Goal: Task Accomplishment & Management: Manage account settings

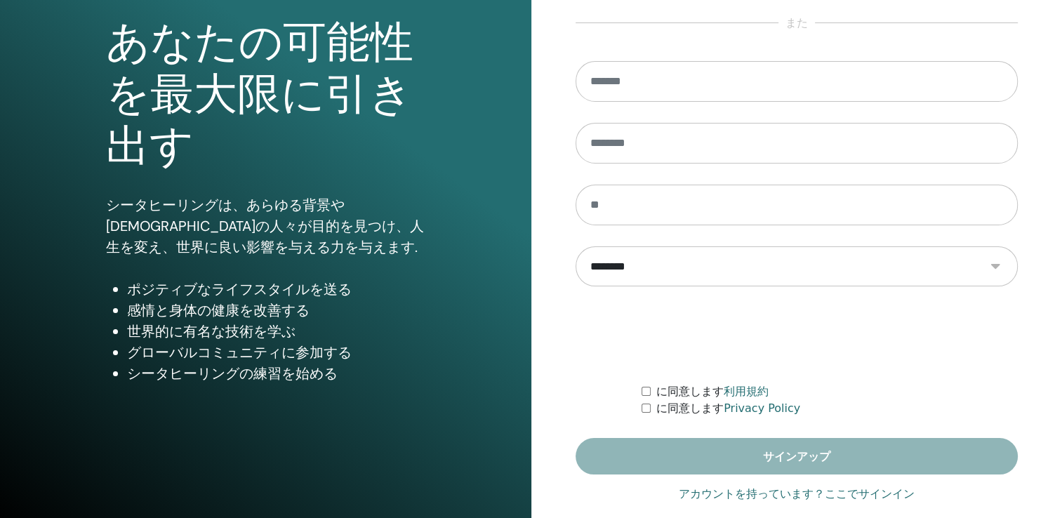
scroll to position [155, 0]
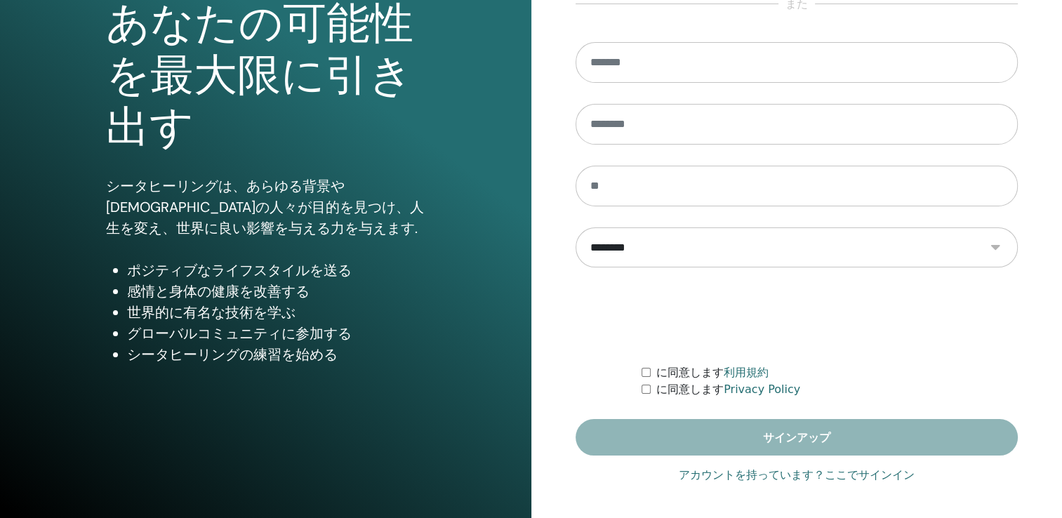
type input "**********"
click at [825, 477] on link "アカウントを持っています？ここでサインイン" at bounding box center [797, 475] width 236 height 17
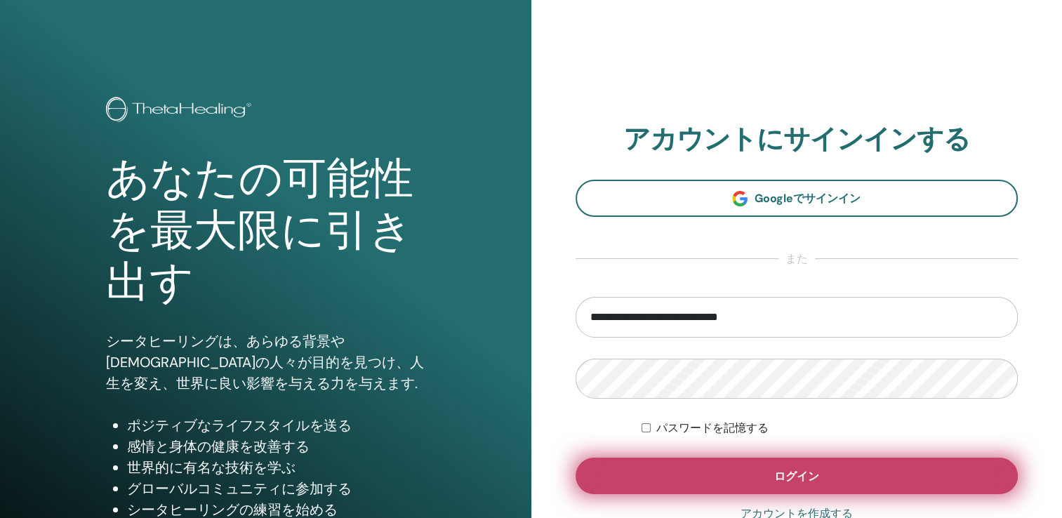
click at [782, 476] on span "ログイン" at bounding box center [796, 476] width 45 height 15
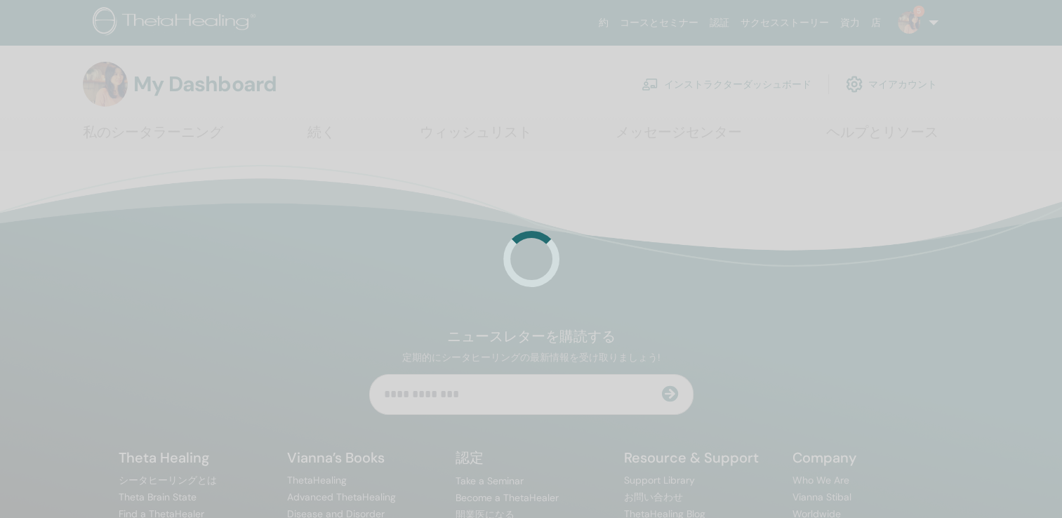
click at [709, 79] on div at bounding box center [531, 259] width 1062 height 518
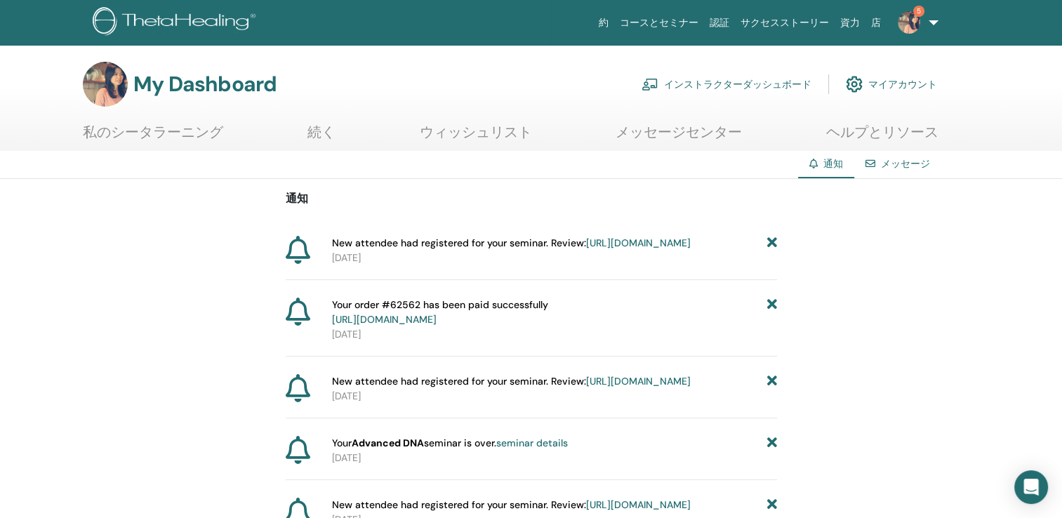
click at [738, 84] on link "インストラクターダッシュボード" at bounding box center [727, 84] width 170 height 31
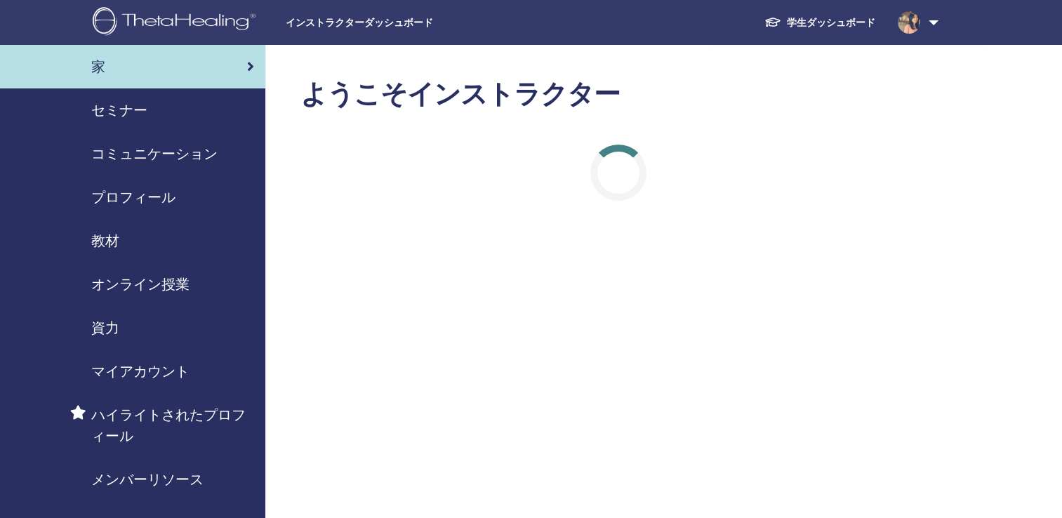
click at [122, 112] on span "セミナー" at bounding box center [119, 110] width 56 height 21
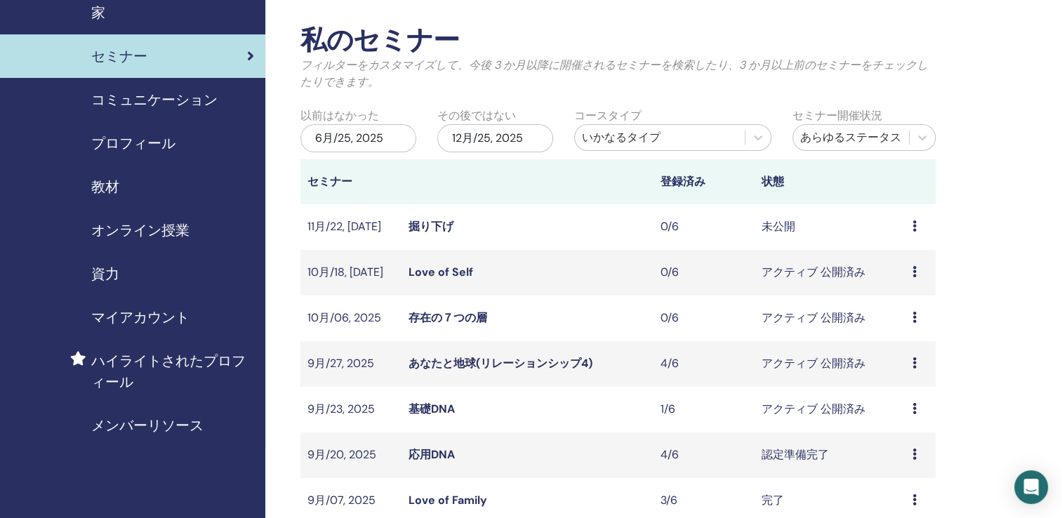
scroll to position [140, 0]
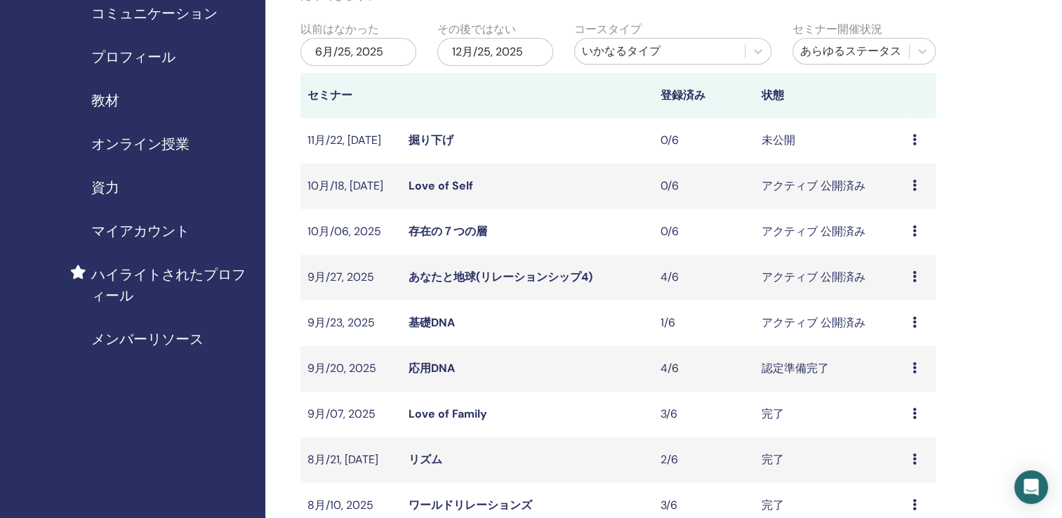
click at [425, 142] on link "掘り下げ" at bounding box center [431, 140] width 45 height 15
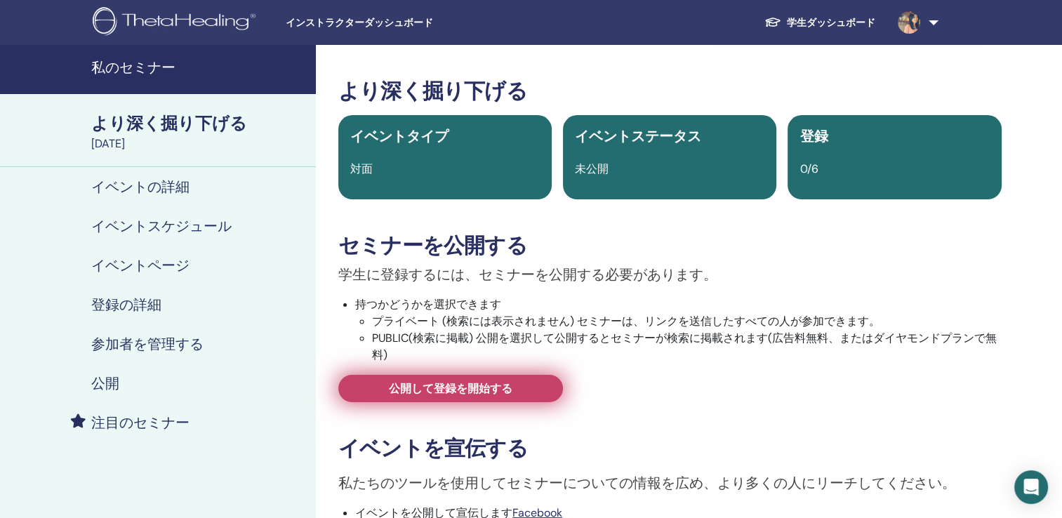
click at [498, 391] on span "公開して登録を開始する" at bounding box center [451, 388] width 124 height 15
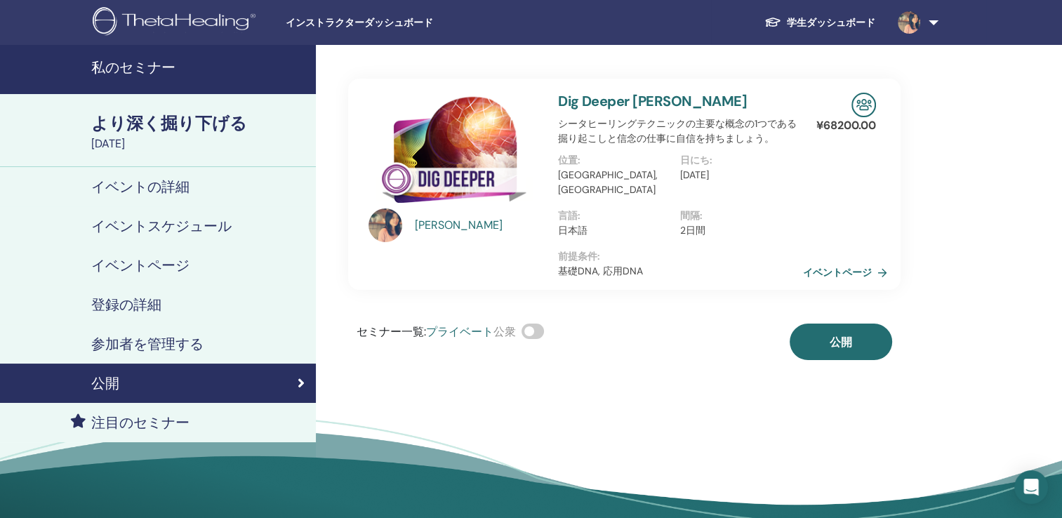
click at [529, 324] on span at bounding box center [533, 331] width 22 height 15
click at [838, 335] on span "公開" at bounding box center [841, 342] width 22 height 15
click at [159, 56] on link "私のセミナー" at bounding box center [158, 69] width 316 height 49
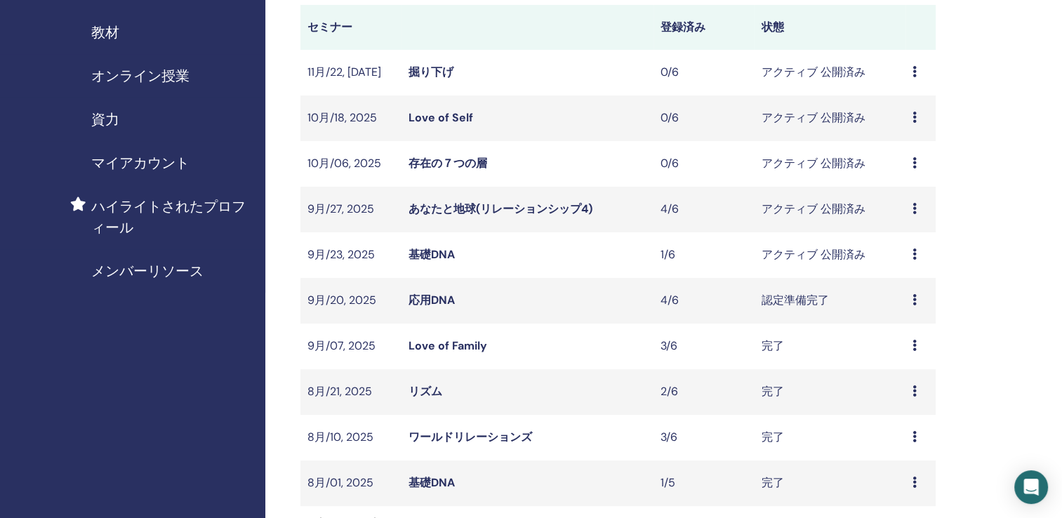
scroll to position [211, 0]
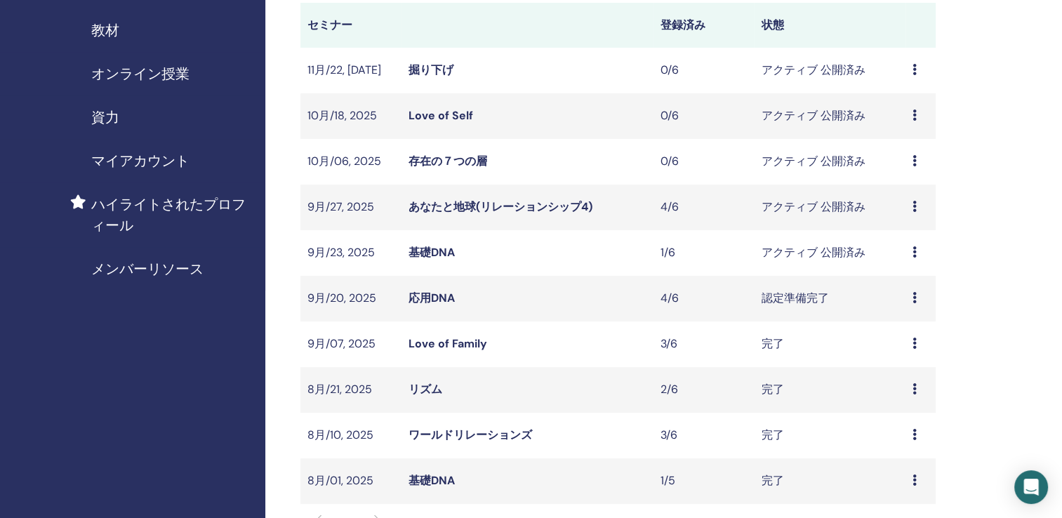
click at [421, 244] on td "基礎DNA" at bounding box center [527, 253] width 252 height 46
drag, startPoint x: 421, startPoint y: 244, endPoint x: 429, endPoint y: 254, distance: 12.5
click at [429, 254] on link "基礎DNA" at bounding box center [432, 252] width 46 height 15
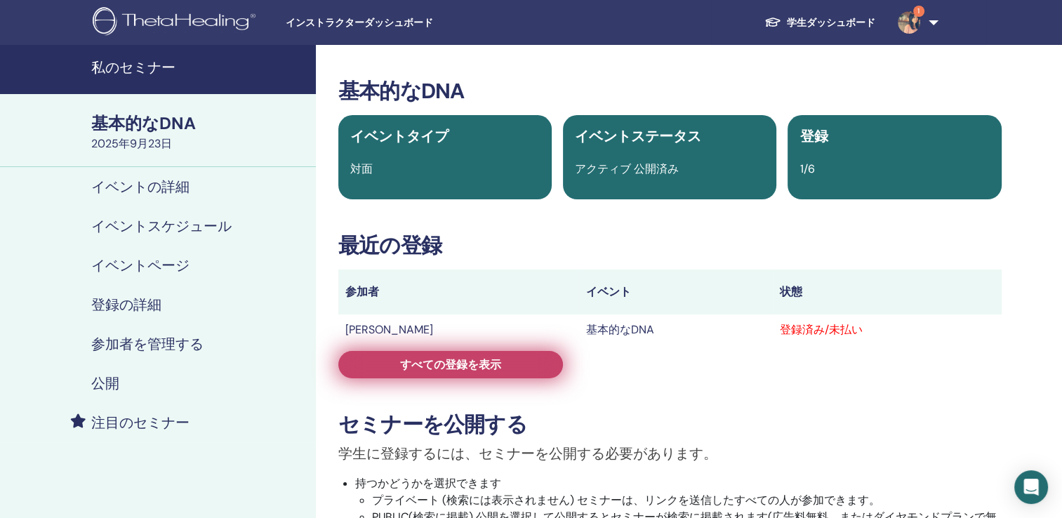
click at [429, 374] on link "すべての登録を表示" at bounding box center [450, 364] width 225 height 27
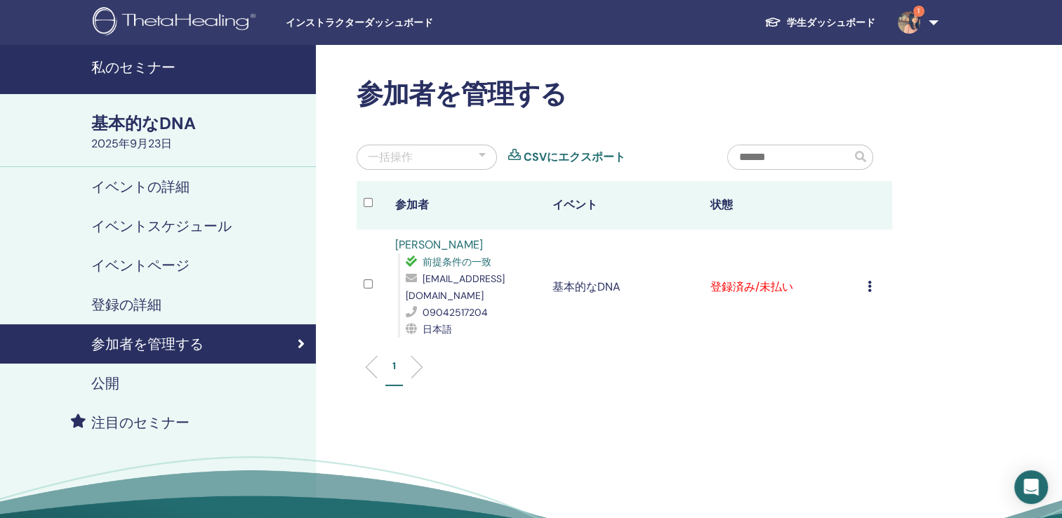
click at [872, 285] on div "登録をキャンセルする 自動認証しない 有料としてマーク 未払いとしてマーク 不在としてマーク 完了して認定する 証明書のダウンロード" at bounding box center [877, 287] width 18 height 17
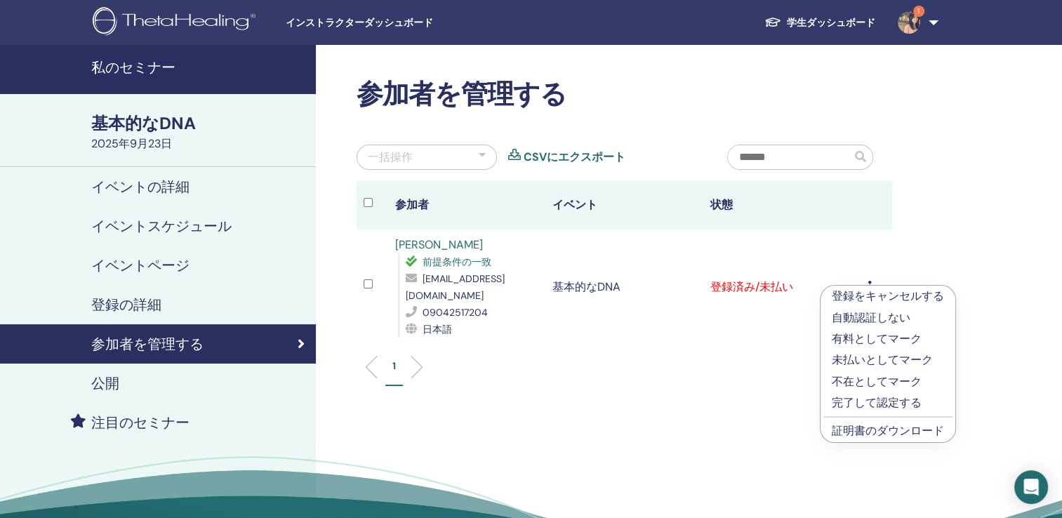
click at [865, 431] on link "証明書のダウンロード" at bounding box center [888, 430] width 112 height 15
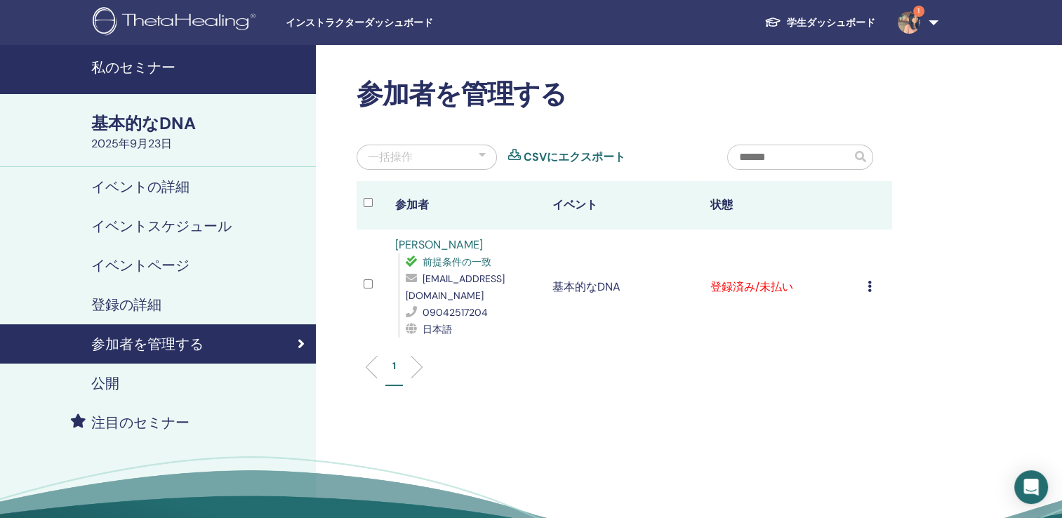
click at [155, 60] on h4 "私のセミナー" at bounding box center [199, 67] width 216 height 17
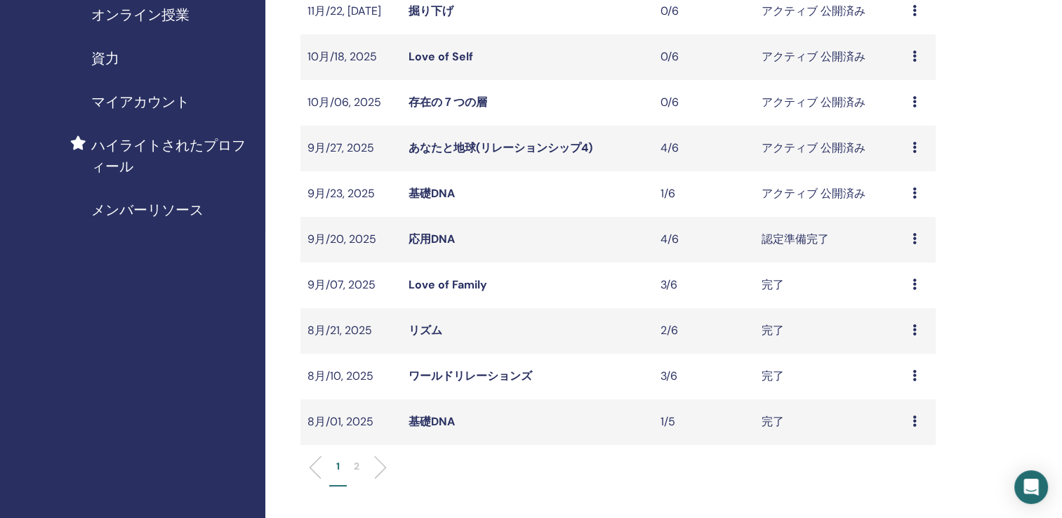
scroll to position [211, 0]
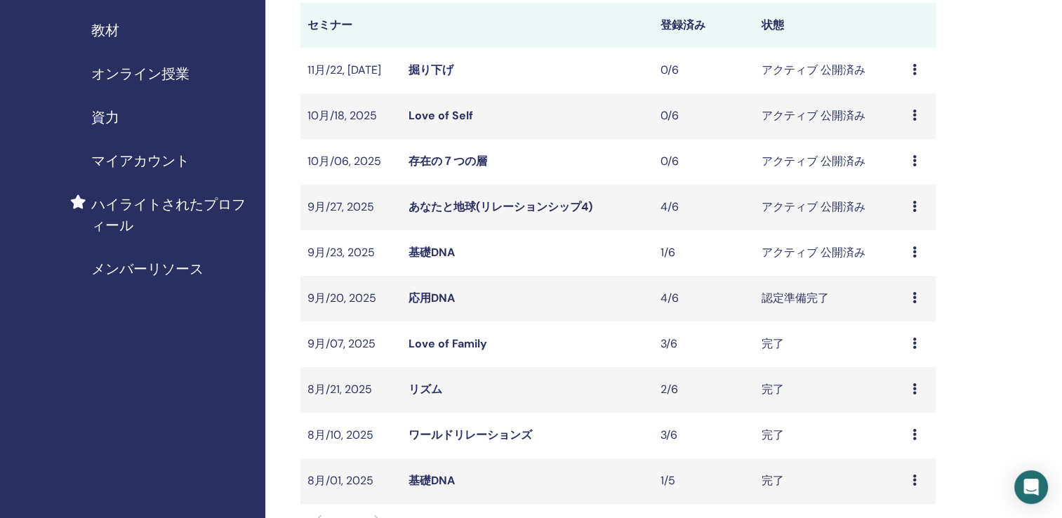
click at [432, 299] on link "応用DNA" at bounding box center [432, 298] width 46 height 15
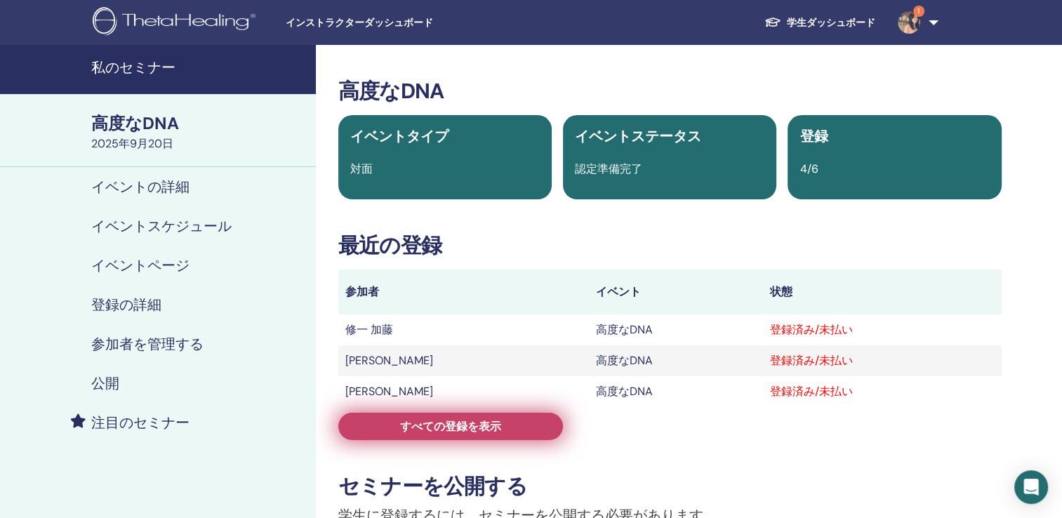
click at [418, 425] on span "すべての登録を表示" at bounding box center [450, 426] width 101 height 15
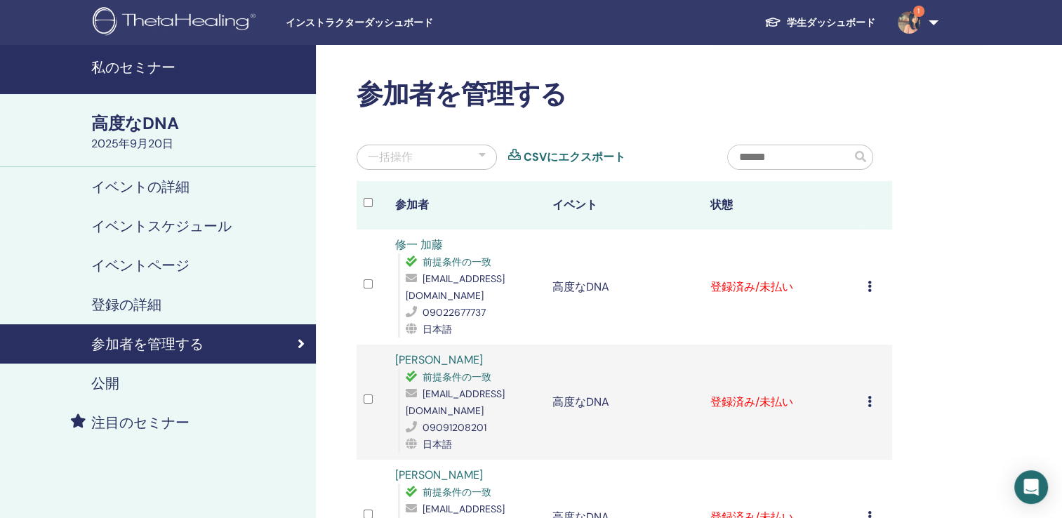
click at [870, 281] on icon at bounding box center [870, 286] width 4 height 11
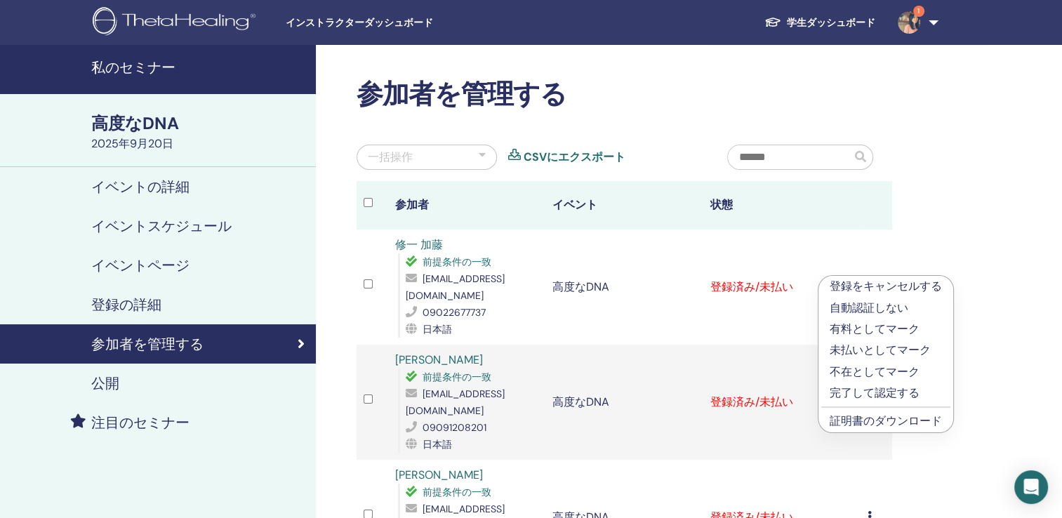
click at [907, 387] on p "完了して認定する" at bounding box center [886, 393] width 112 height 17
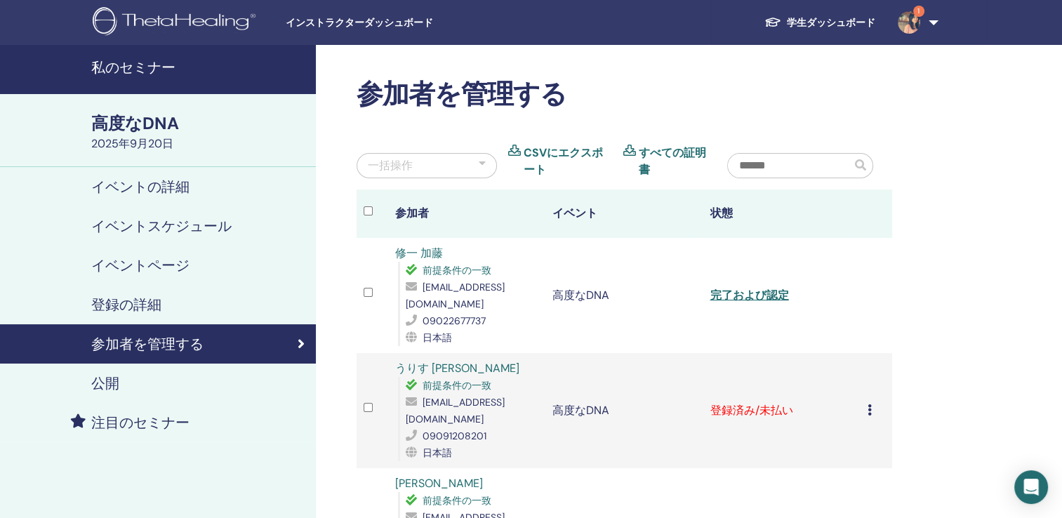
click at [869, 404] on icon at bounding box center [870, 409] width 4 height 11
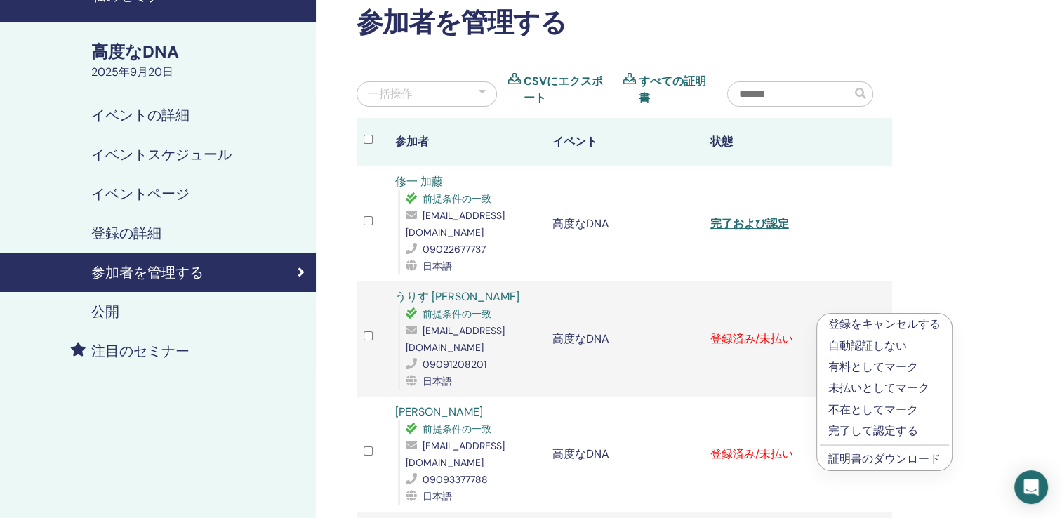
scroll to position [140, 0]
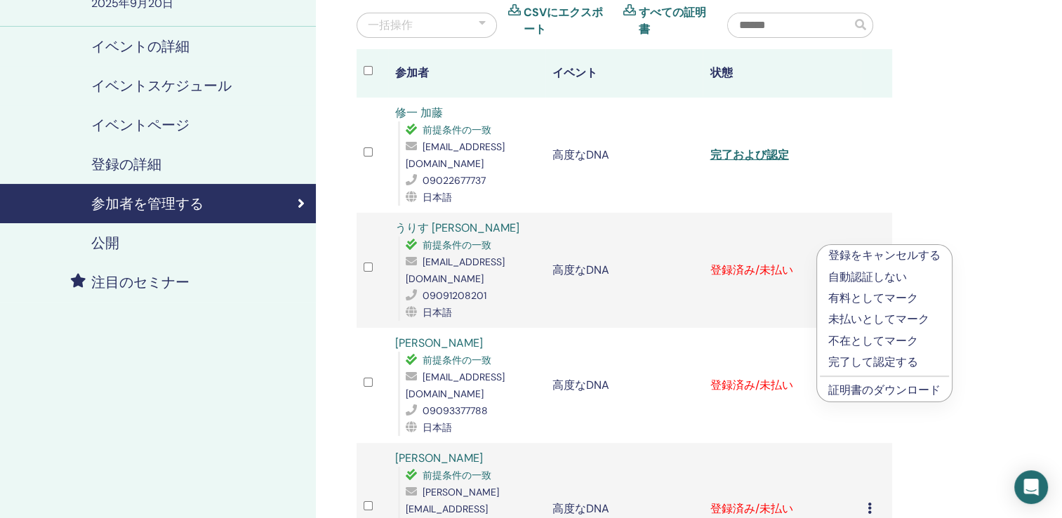
click at [890, 357] on p "完了して認定する" at bounding box center [884, 362] width 112 height 17
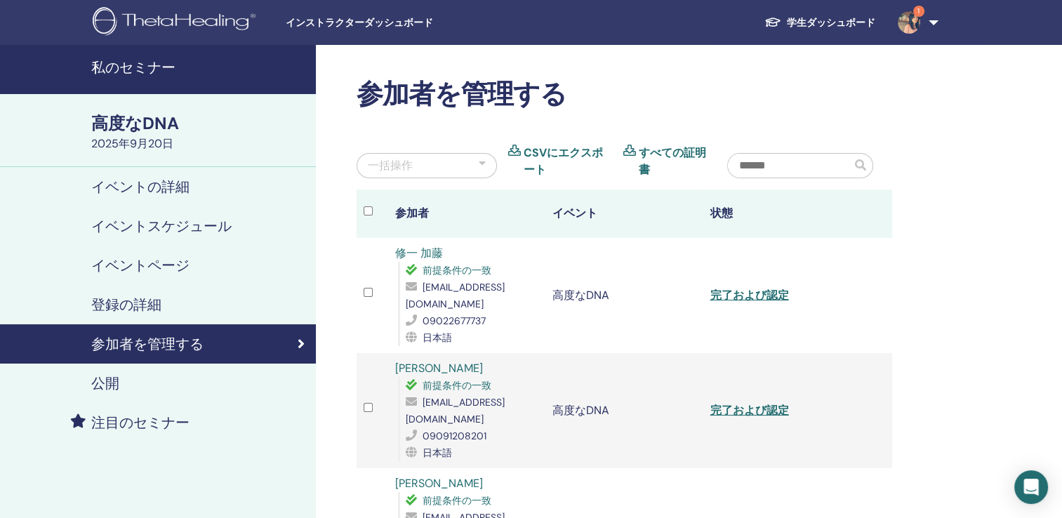
scroll to position [211, 0]
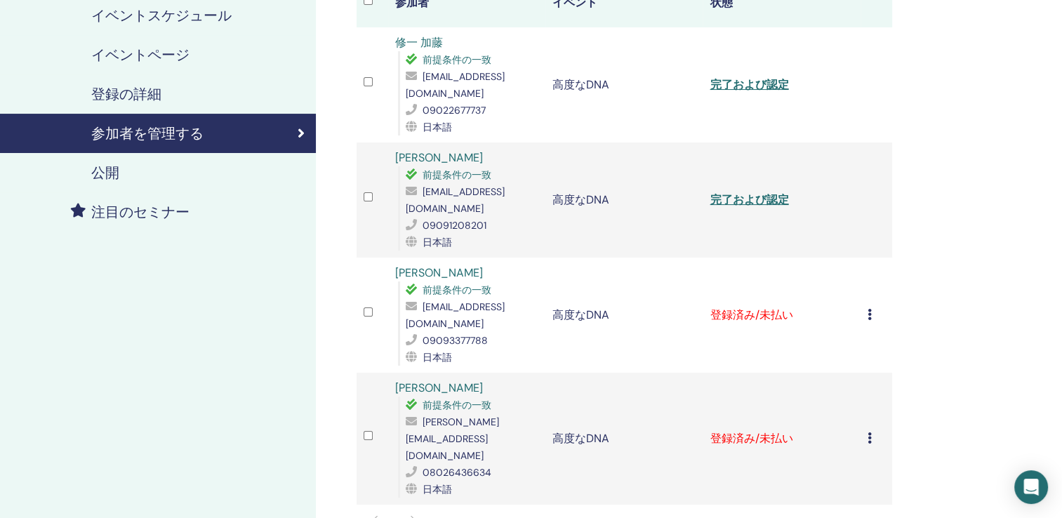
click at [866, 274] on td "登録をキャンセルする 自動認証しない 有料としてマーク 未払いとしてマーク 不在としてマーク 完了して認定する 証明書のダウンロード" at bounding box center [877, 315] width 32 height 115
click at [870, 309] on icon at bounding box center [870, 314] width 4 height 11
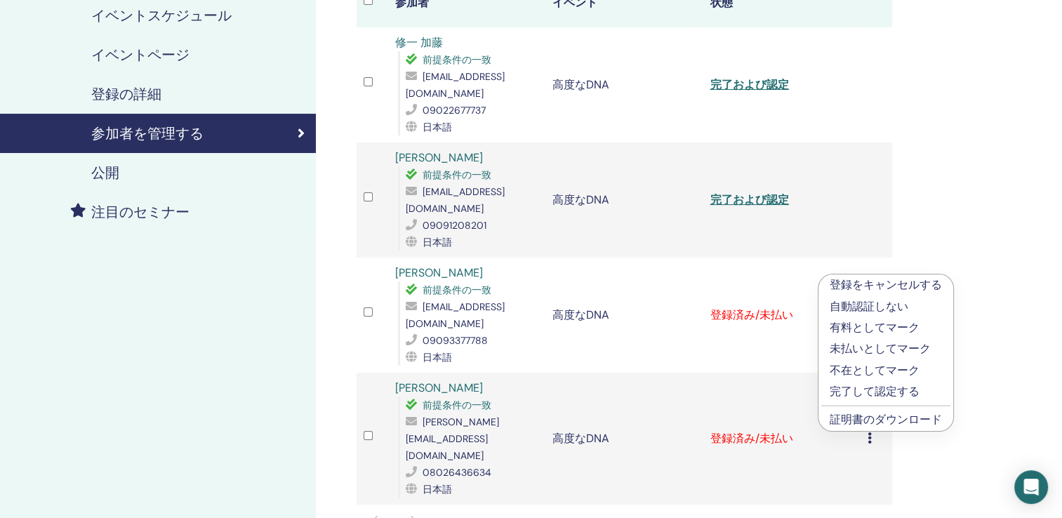
click at [879, 388] on p "完了して認定する" at bounding box center [886, 391] width 112 height 17
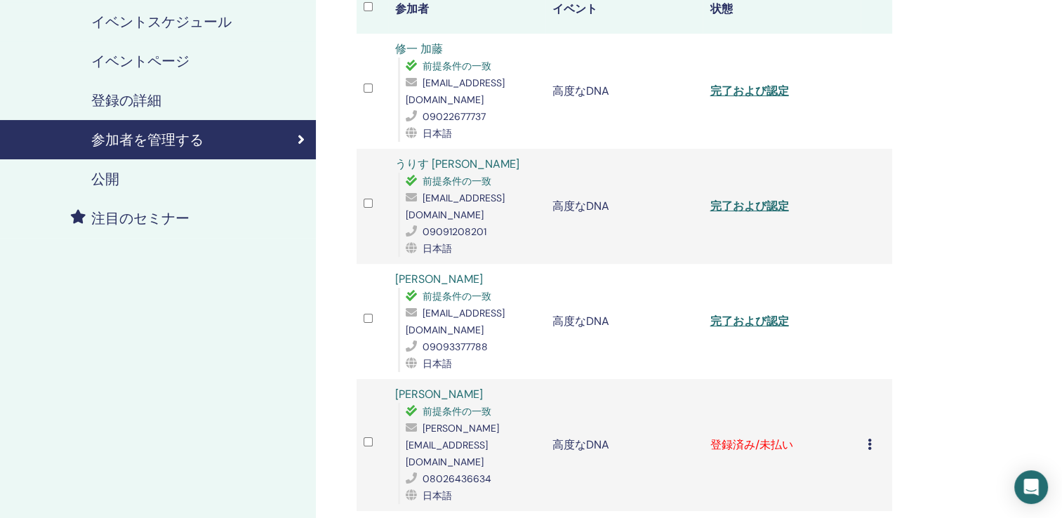
scroll to position [211, 0]
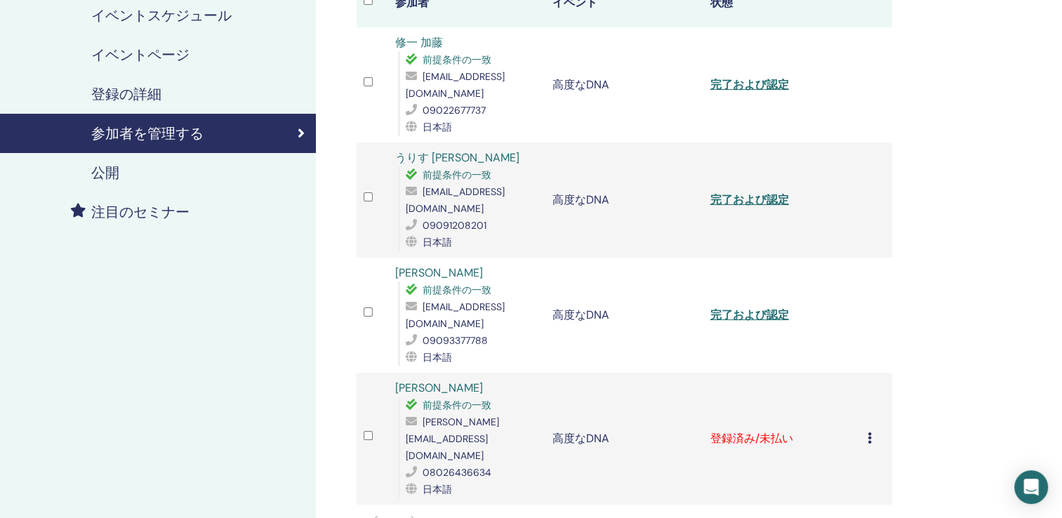
click at [870, 432] on icon at bounding box center [870, 437] width 4 height 11
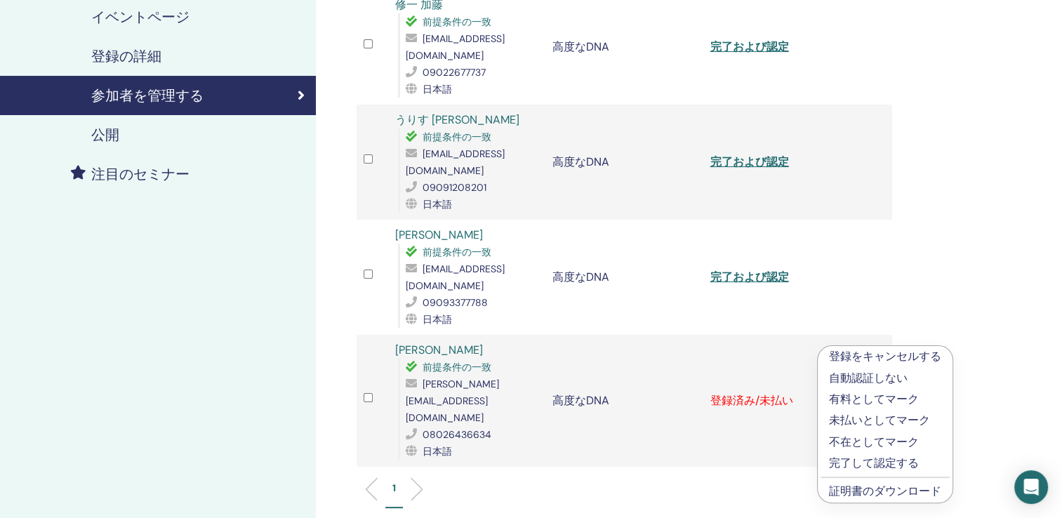
scroll to position [351, 0]
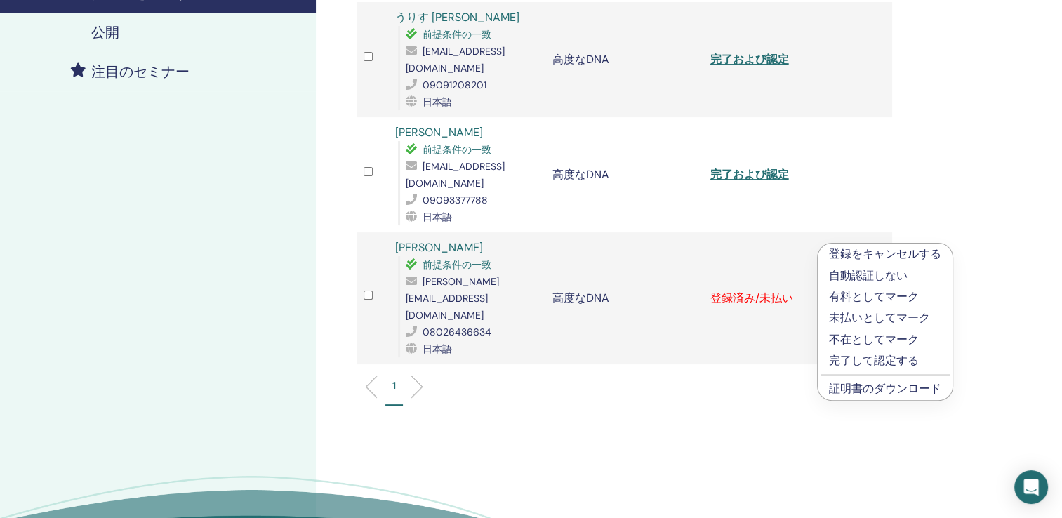
click at [878, 357] on p "完了して認定する" at bounding box center [885, 360] width 112 height 17
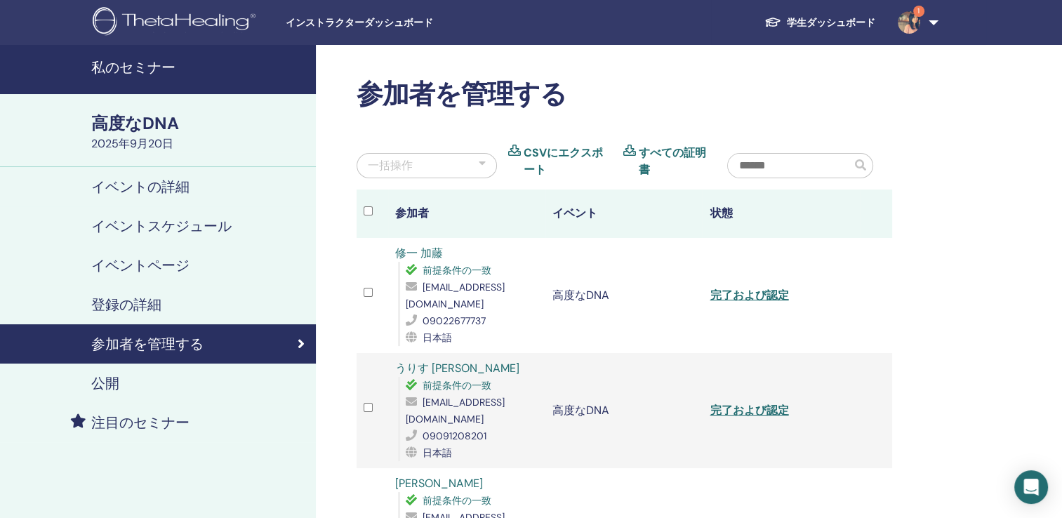
click at [112, 69] on h4 "私のセミナー" at bounding box center [199, 67] width 216 height 17
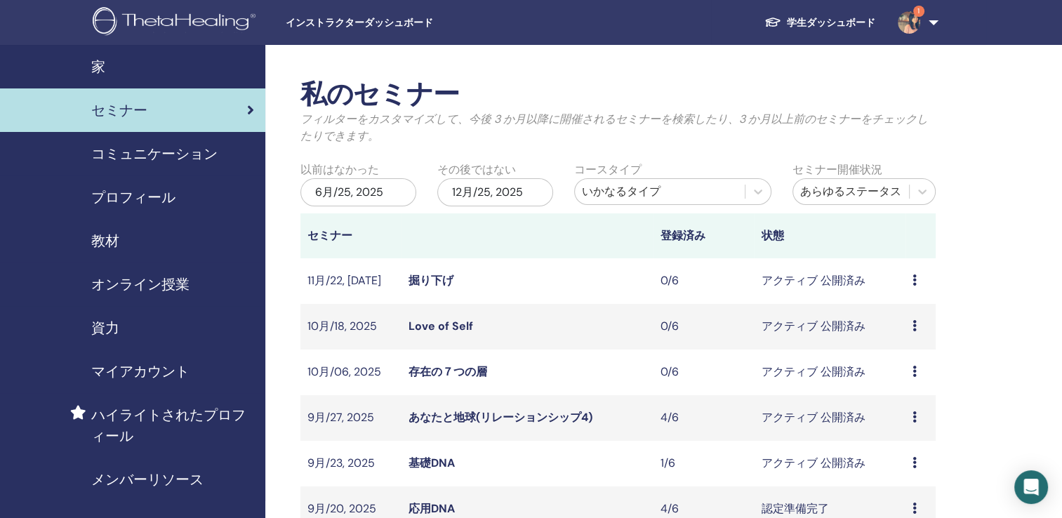
click at [464, 418] on link "あなたと地球(リレーションシップ4)" at bounding box center [501, 417] width 184 height 15
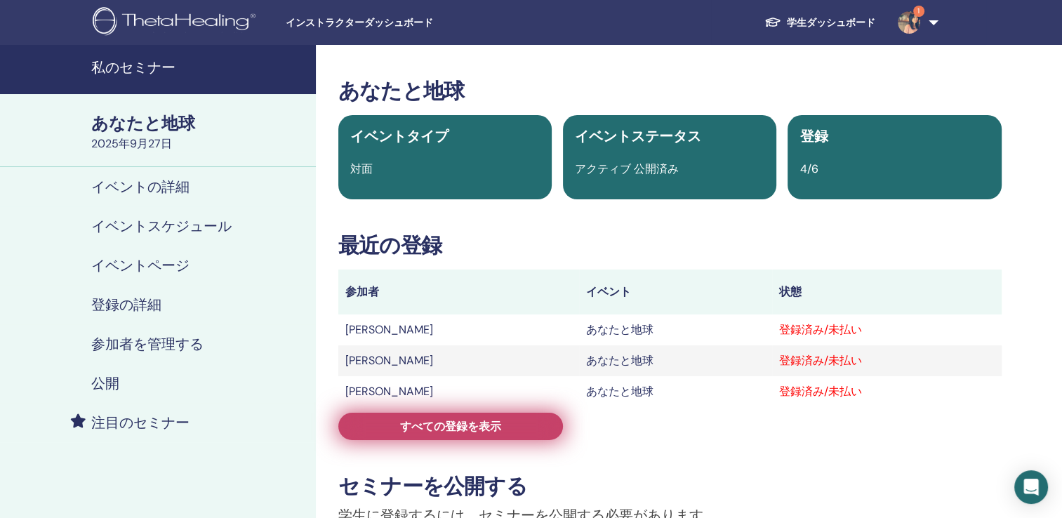
click at [432, 427] on span "すべての登録を表示" at bounding box center [450, 426] width 101 height 15
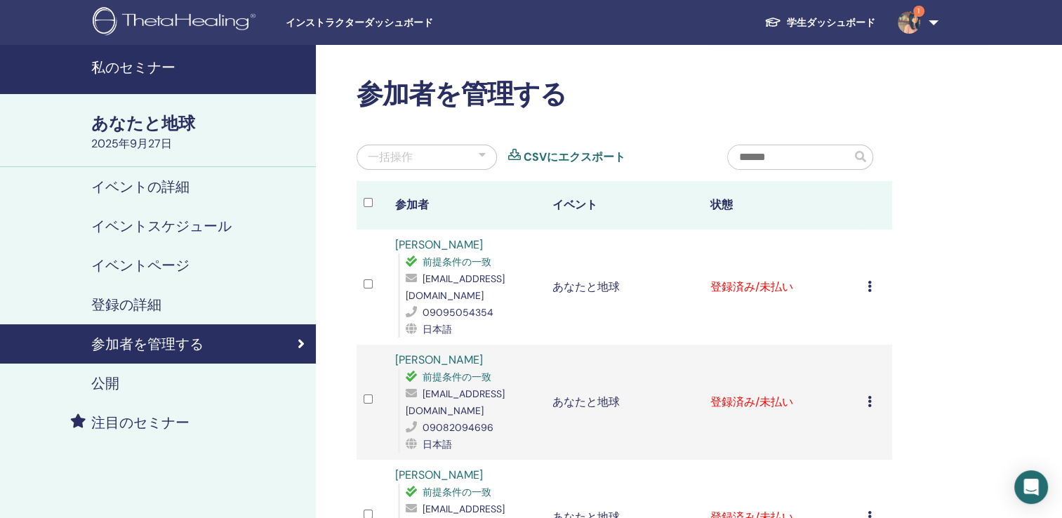
click at [870, 284] on icon at bounding box center [870, 286] width 4 height 11
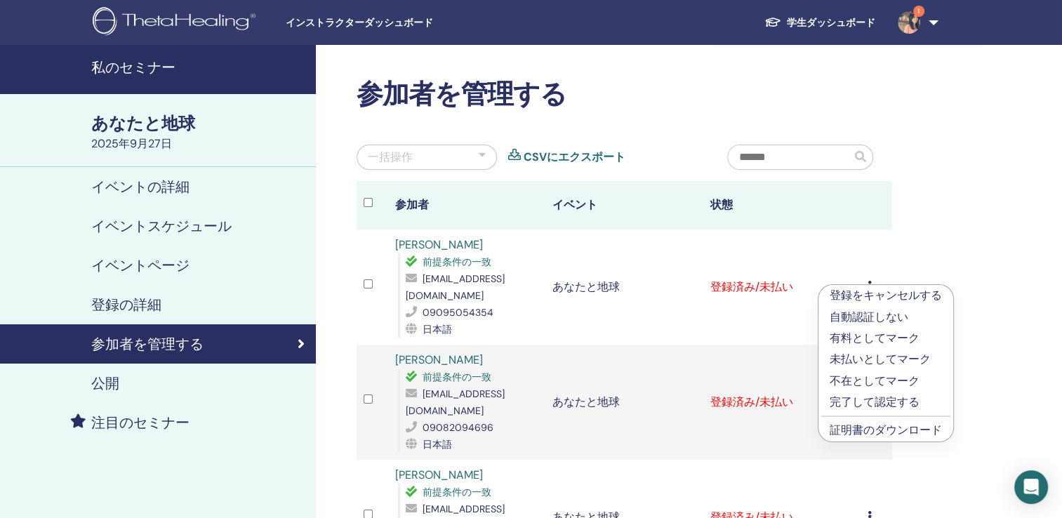
click at [877, 431] on link "証明書のダウンロード" at bounding box center [886, 430] width 112 height 15
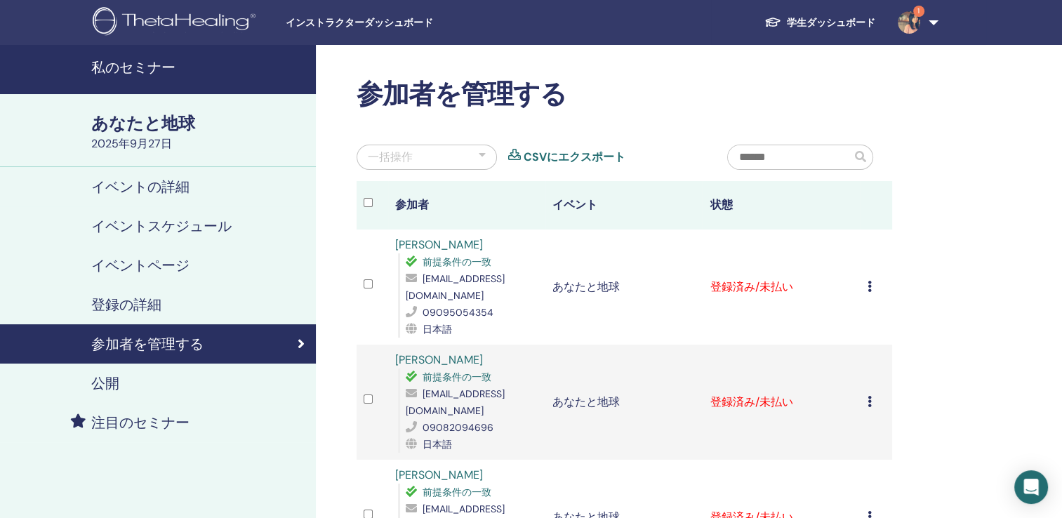
click at [869, 401] on icon at bounding box center [870, 401] width 4 height 11
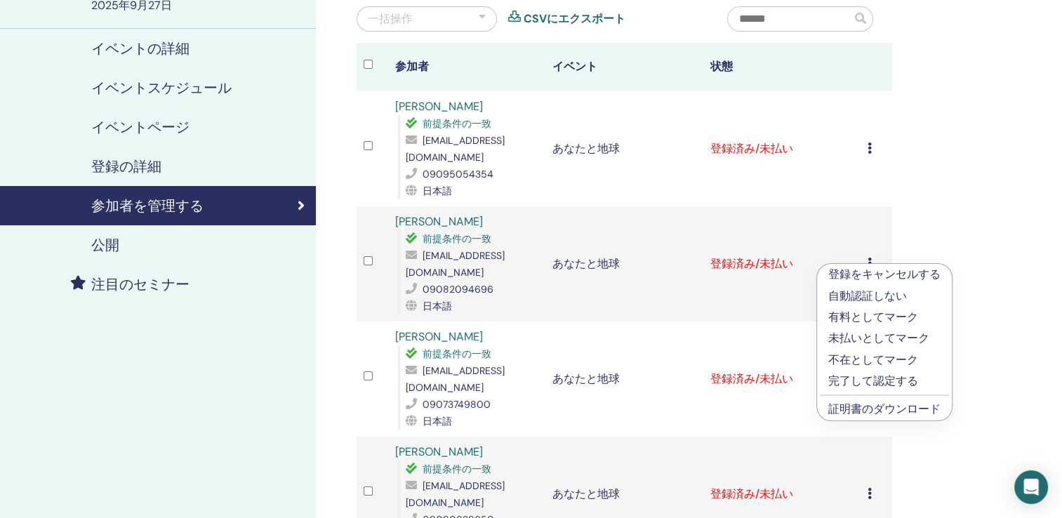
scroll to position [140, 0]
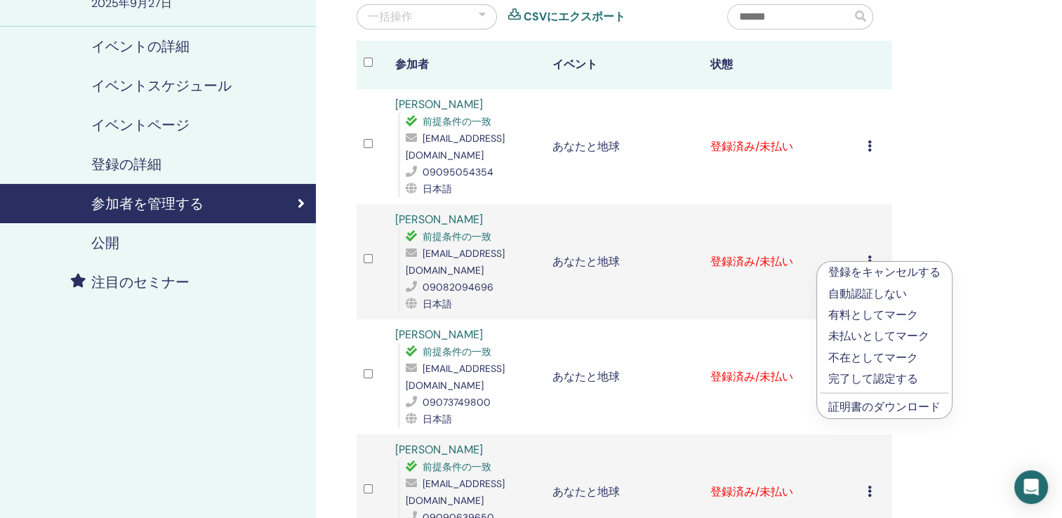
click at [883, 407] on link "証明書のダウンロード" at bounding box center [884, 406] width 112 height 15
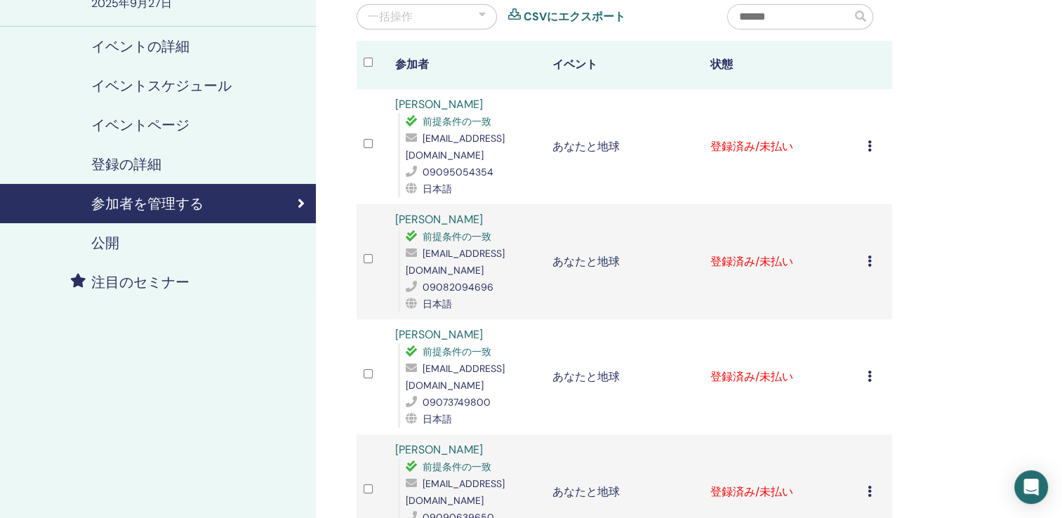
click at [871, 376] on icon at bounding box center [870, 376] width 4 height 11
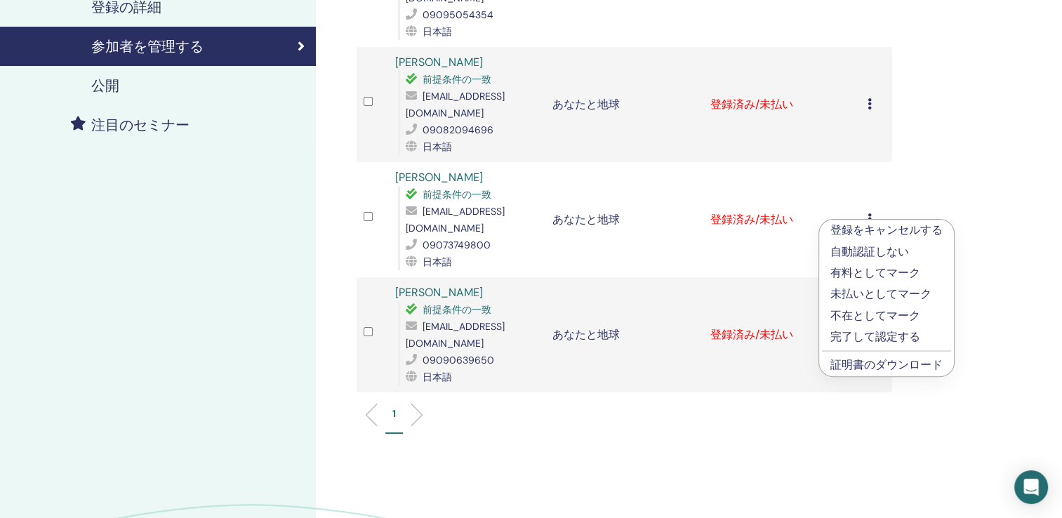
scroll to position [351, 0]
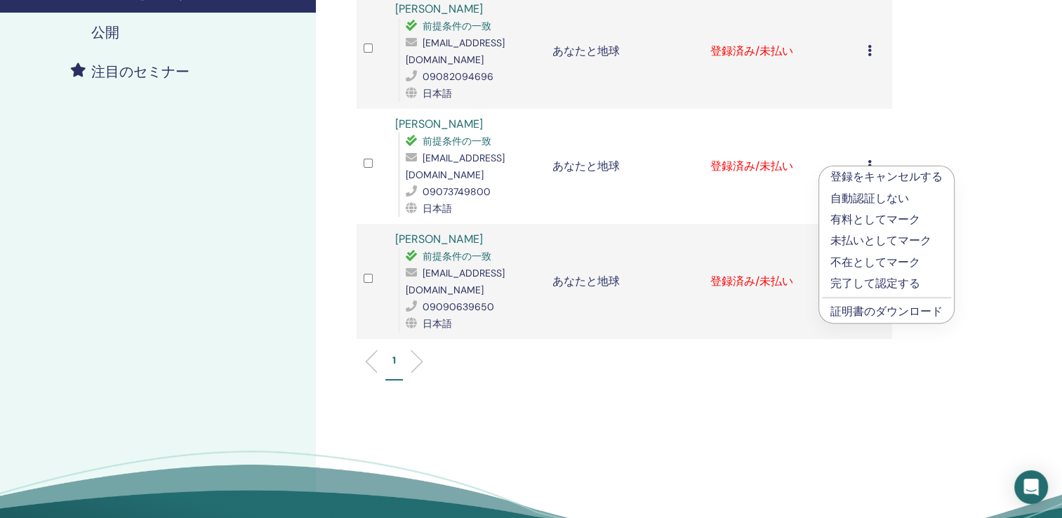
click at [876, 317] on link "証明書のダウンロード" at bounding box center [886, 311] width 112 height 15
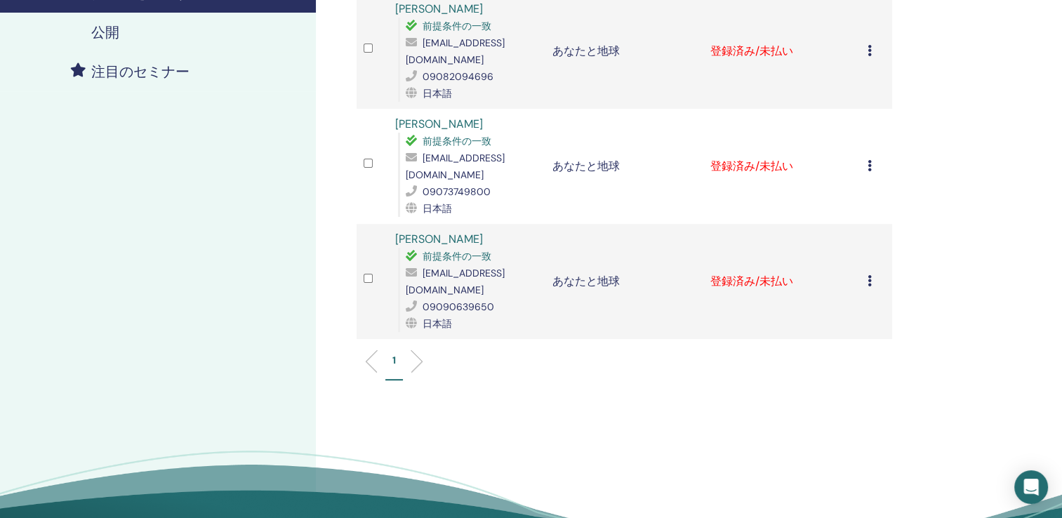
click at [868, 281] on icon at bounding box center [870, 280] width 4 height 11
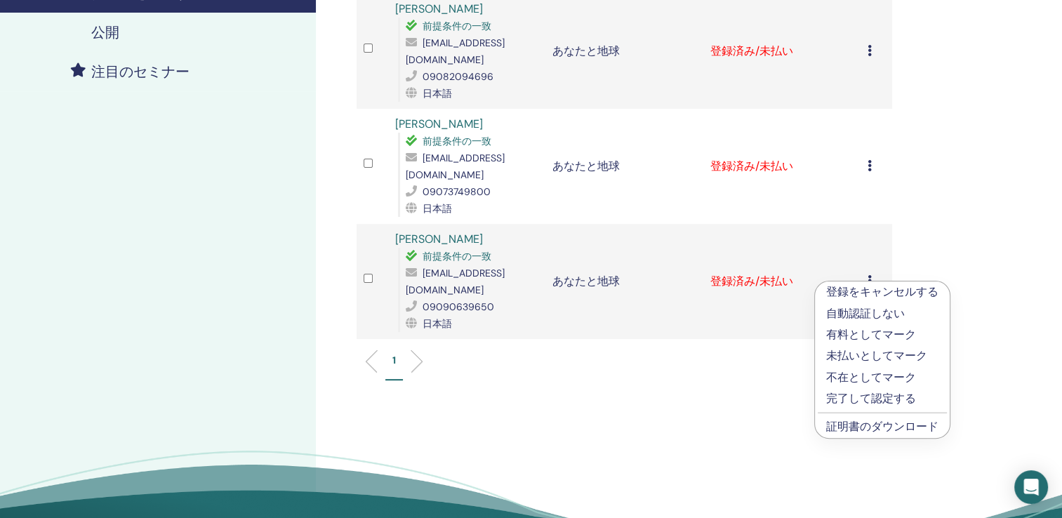
click at [882, 418] on li "証明書のダウンロード" at bounding box center [882, 426] width 135 height 21
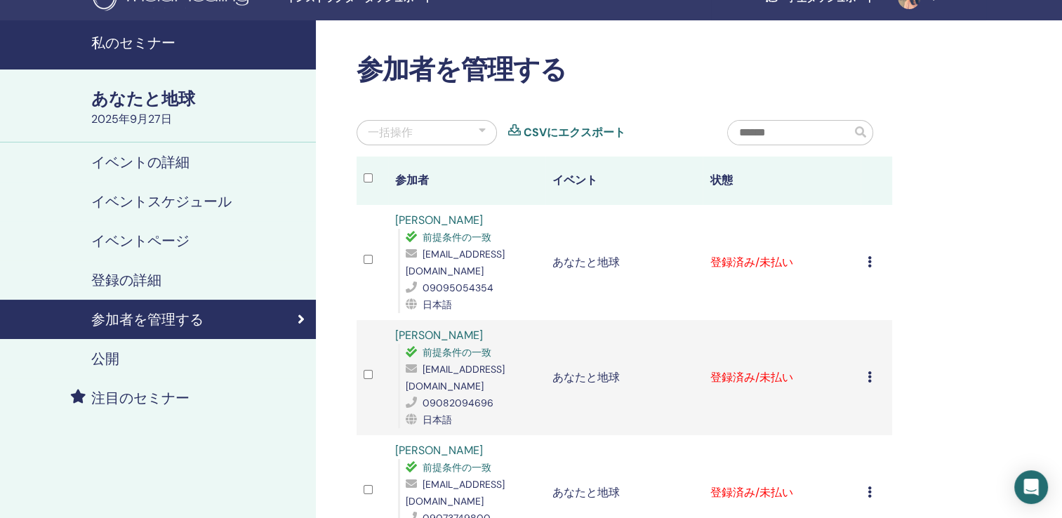
scroll to position [0, 0]
